Goal: Transaction & Acquisition: Purchase product/service

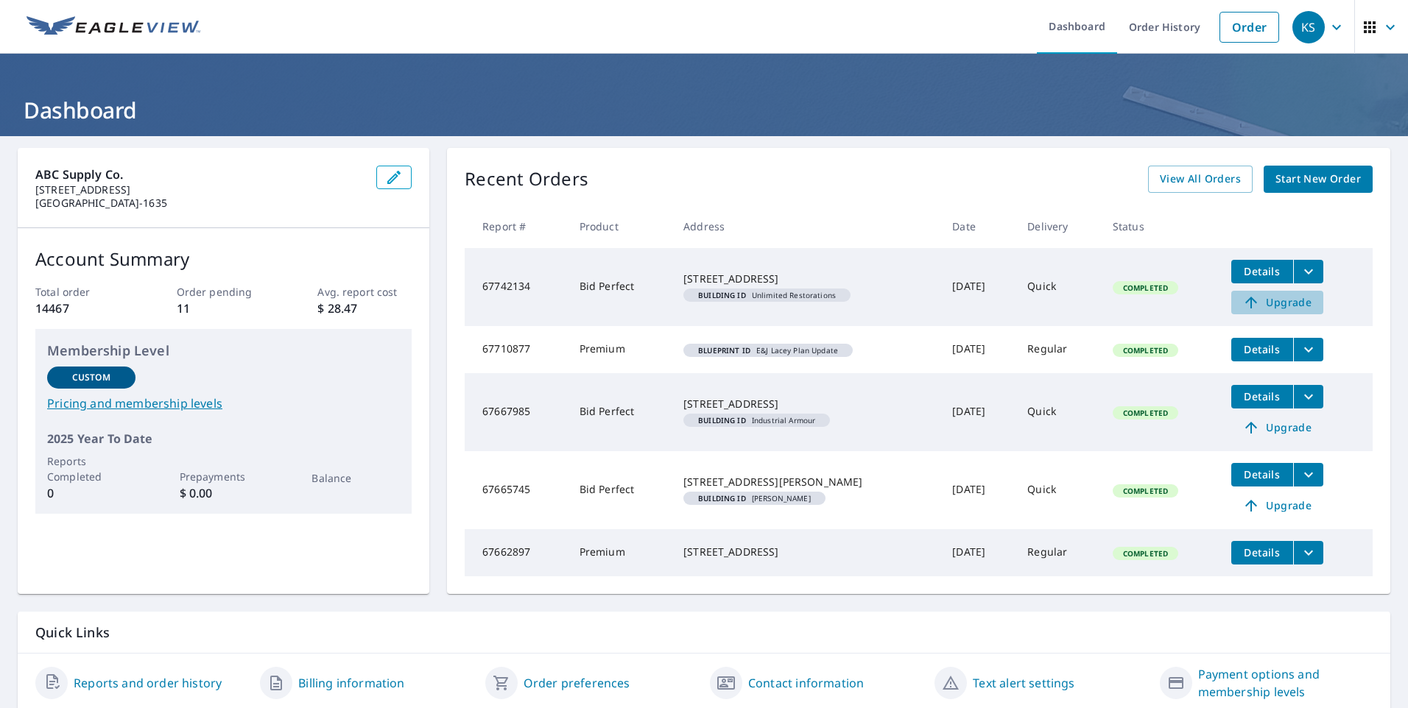
click at [1282, 303] on span "Upgrade" at bounding box center [1277, 303] width 74 height 18
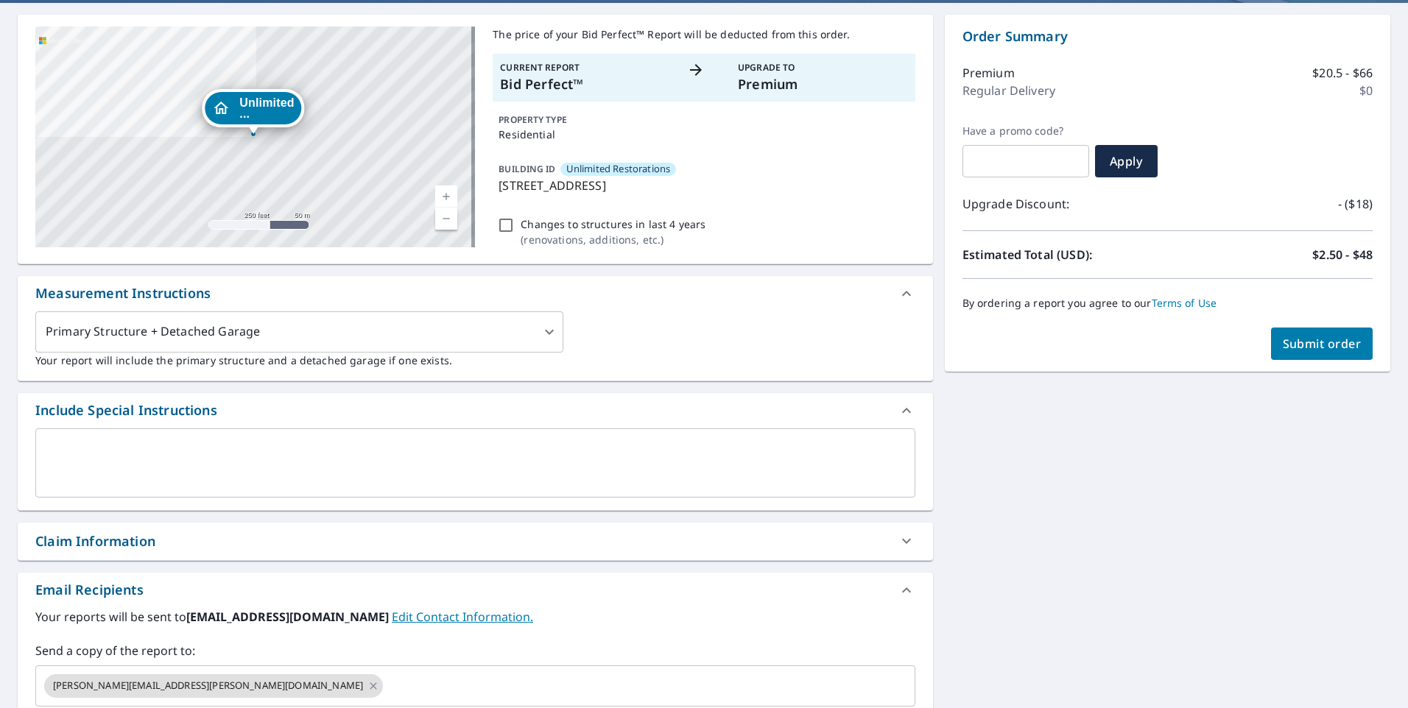
scroll to position [351, 0]
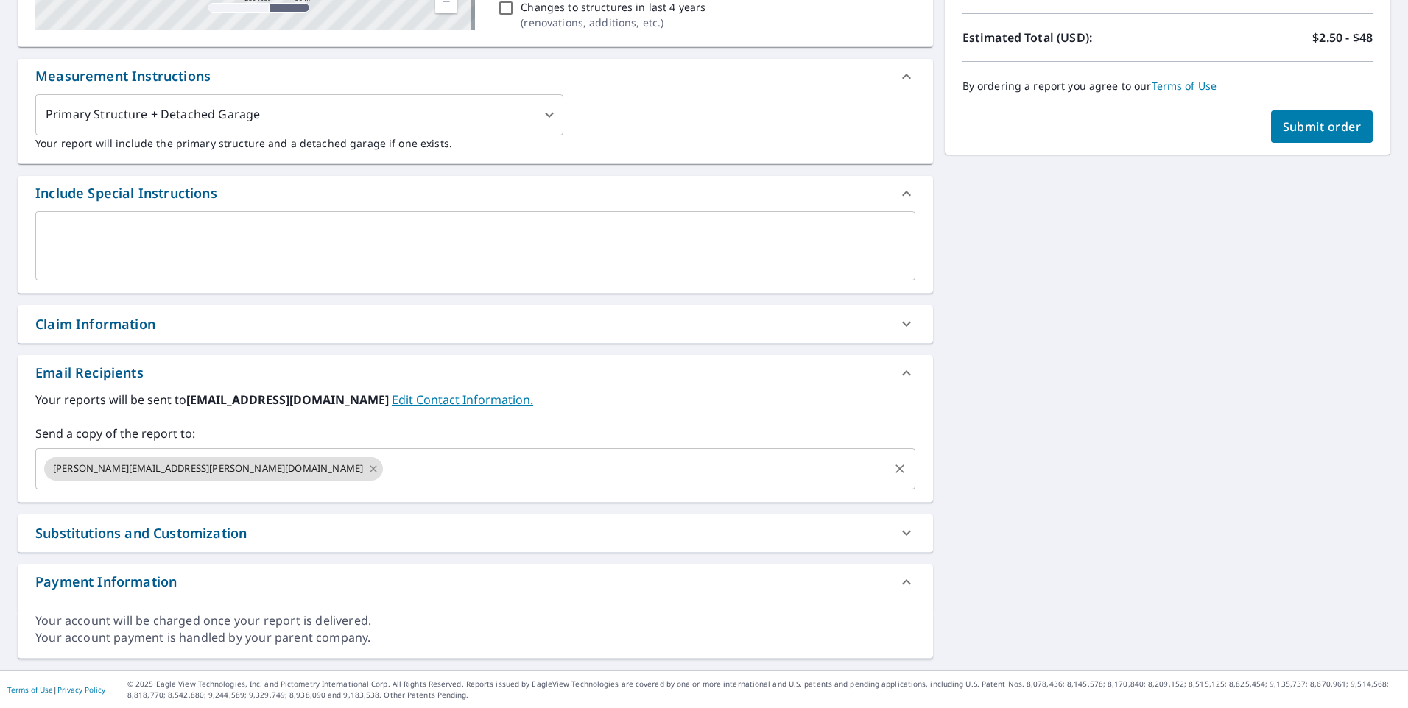
click at [367, 468] on icon at bounding box center [373, 469] width 12 height 16
checkbox input "true"
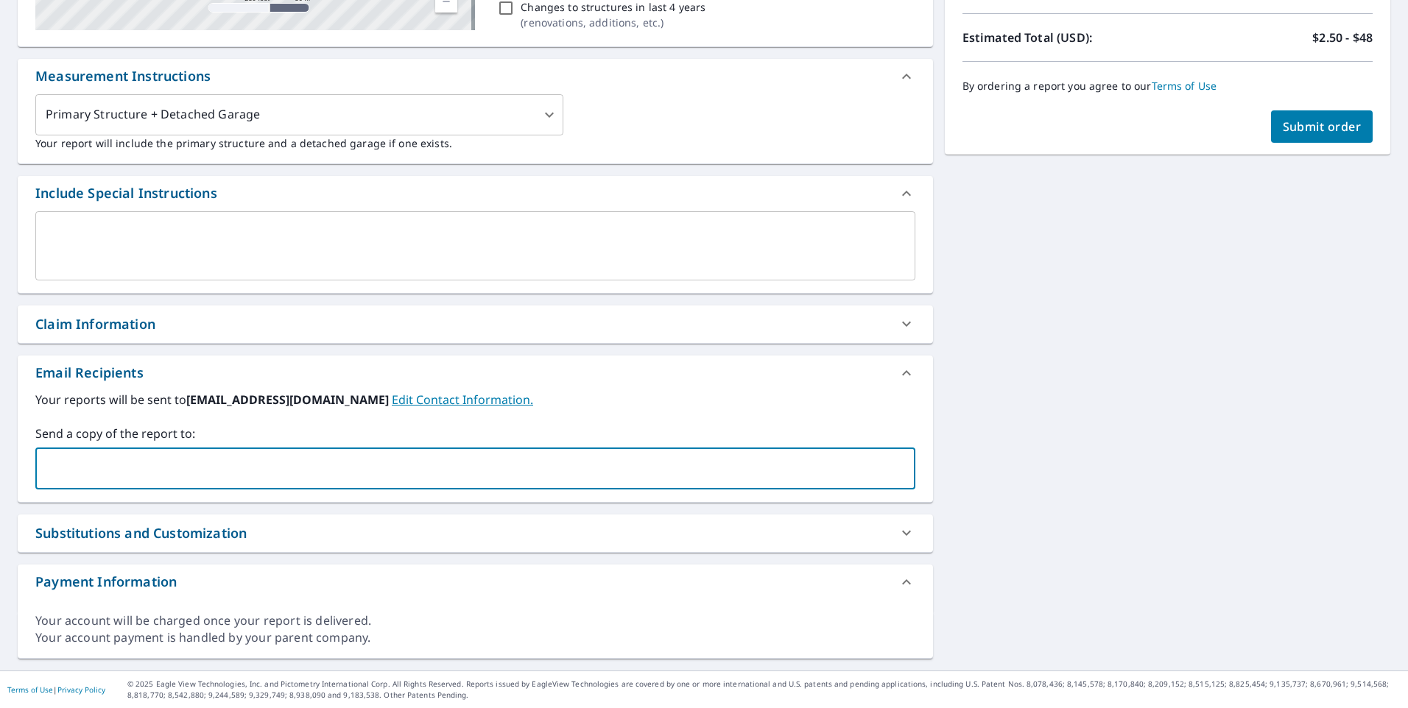
click at [109, 471] on input "text" at bounding box center [464, 469] width 845 height 28
type input "unlimitedrestorations@"
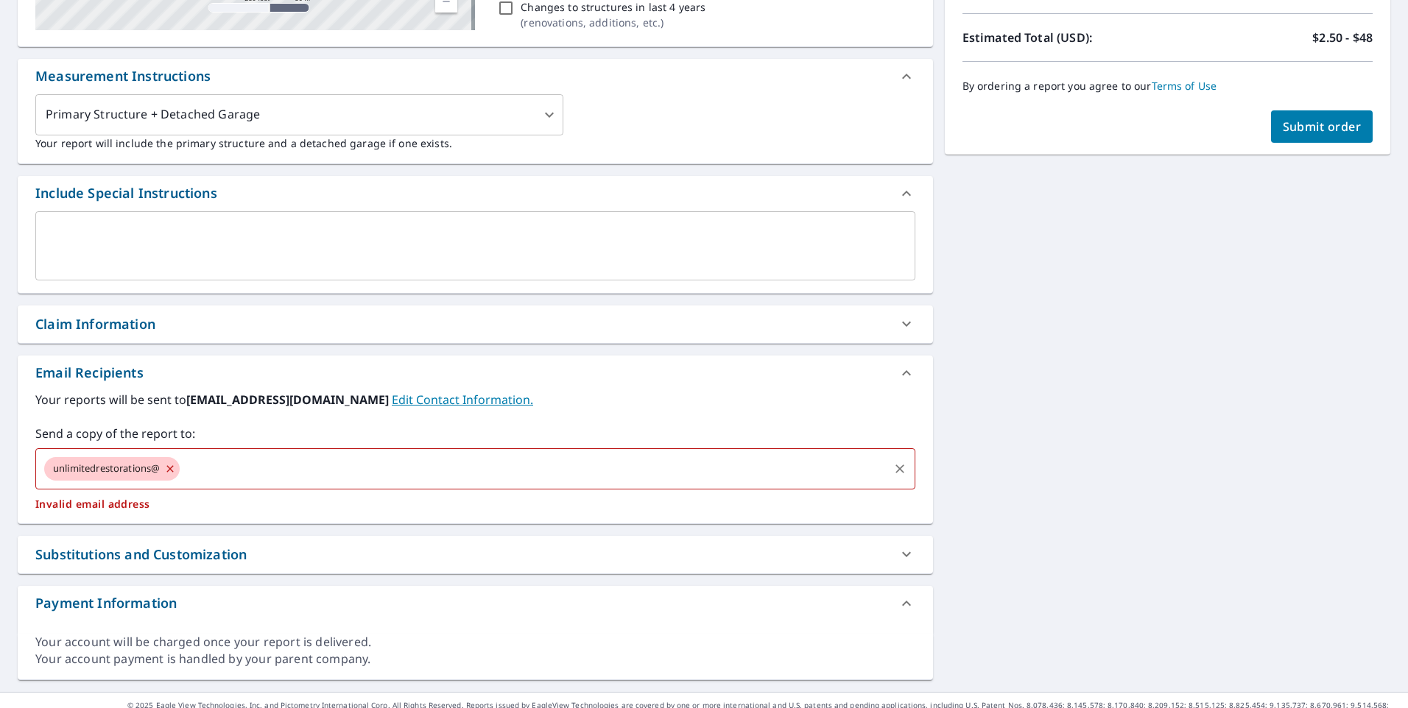
click at [174, 468] on icon at bounding box center [170, 469] width 12 height 16
checkbox input "true"
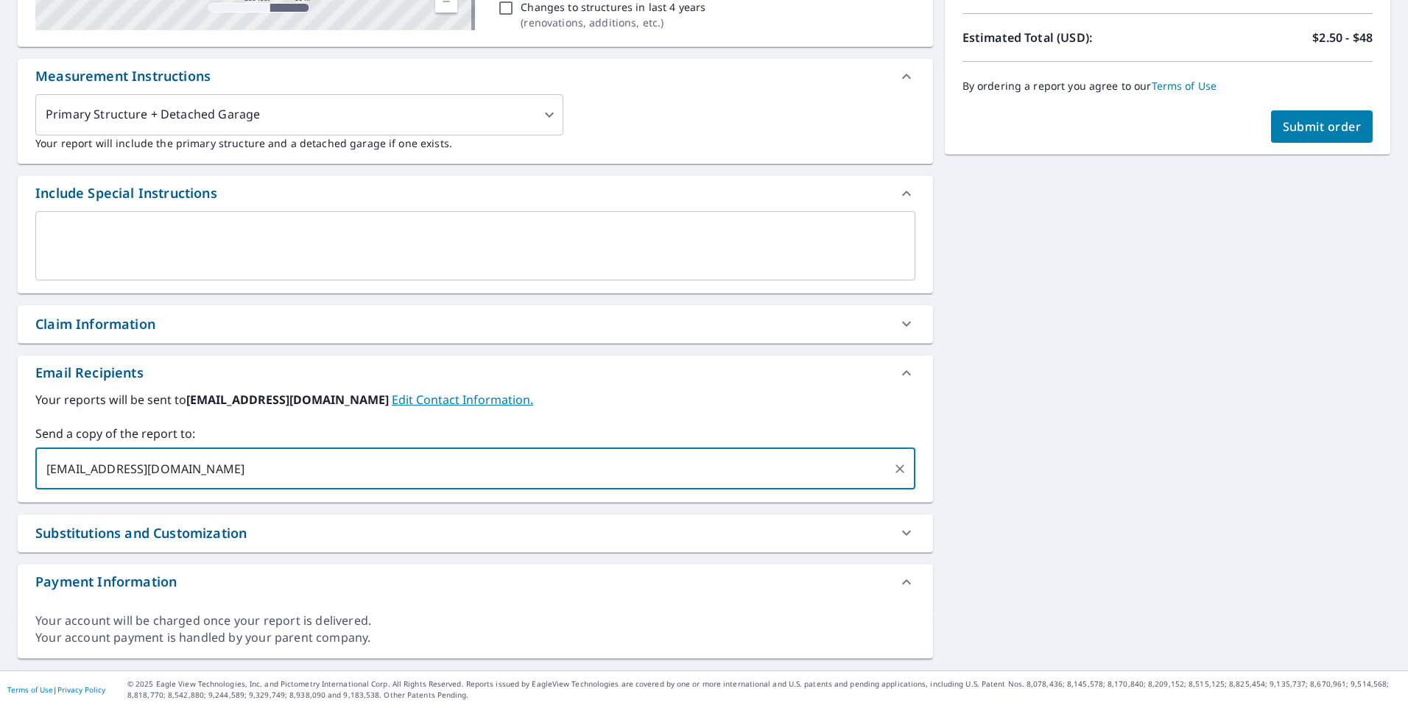
type input "[EMAIL_ADDRESS][DOMAIN_NAME]"
click at [1301, 120] on span "Submit order" at bounding box center [1322, 127] width 79 height 16
checkbox input "true"
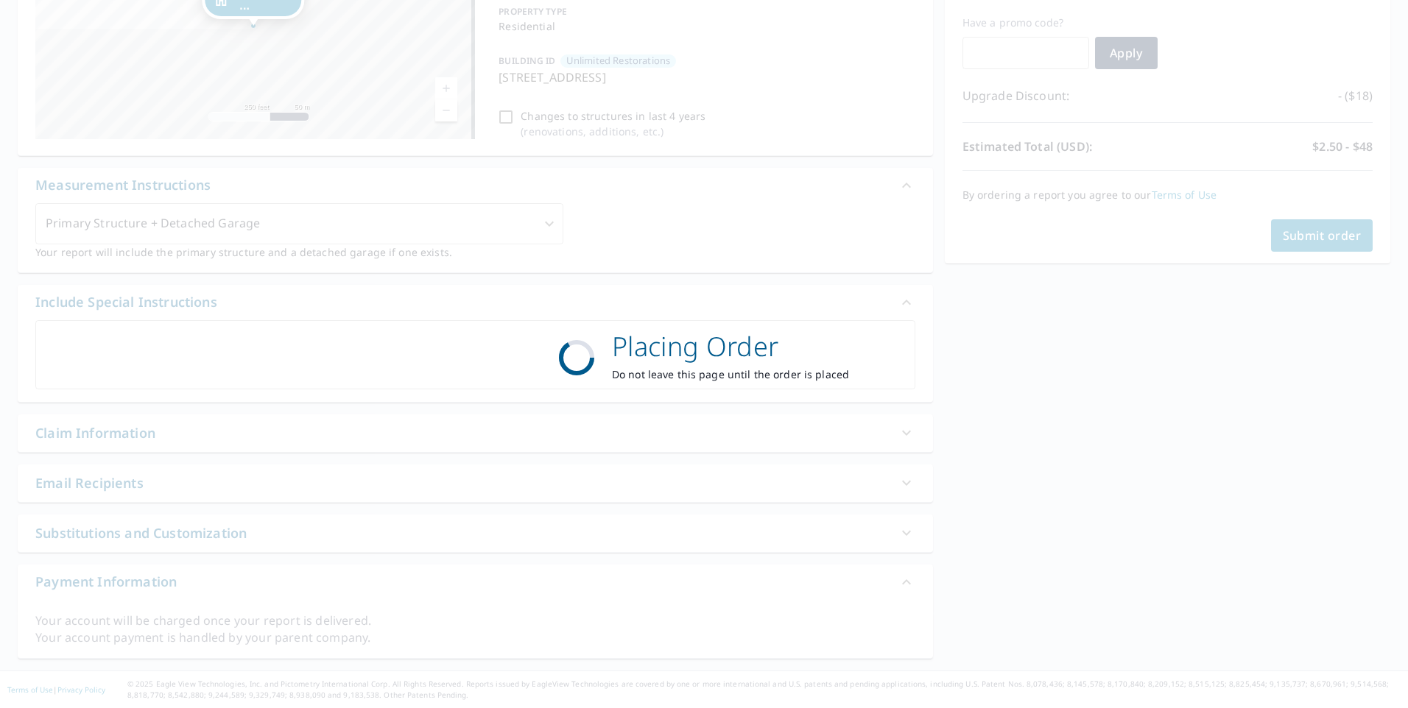
scroll to position [242, 0]
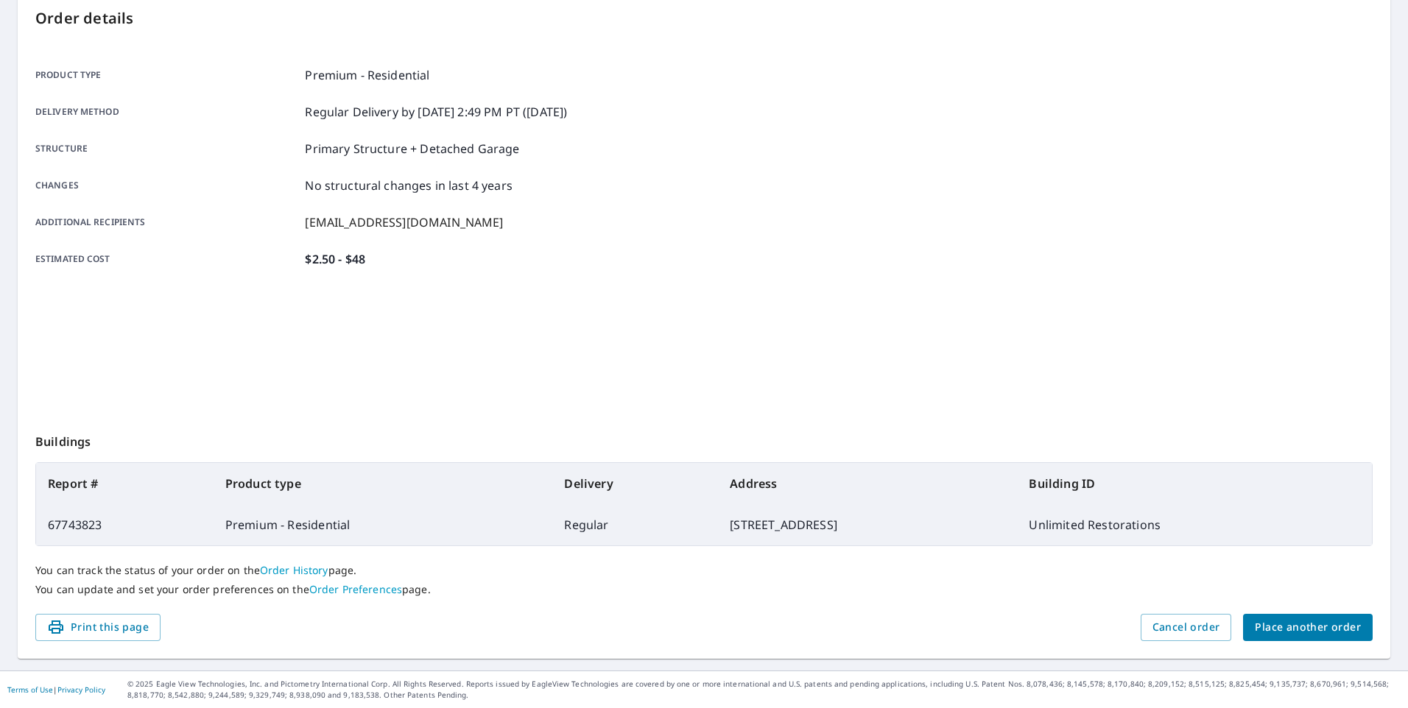
scroll to position [158, 0]
